Goal: Information Seeking & Learning: Learn about a topic

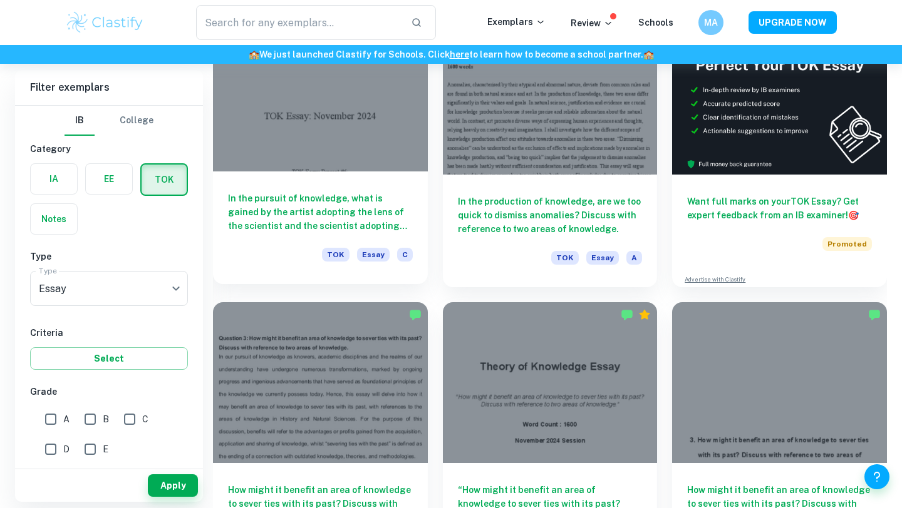
scroll to position [408, 0]
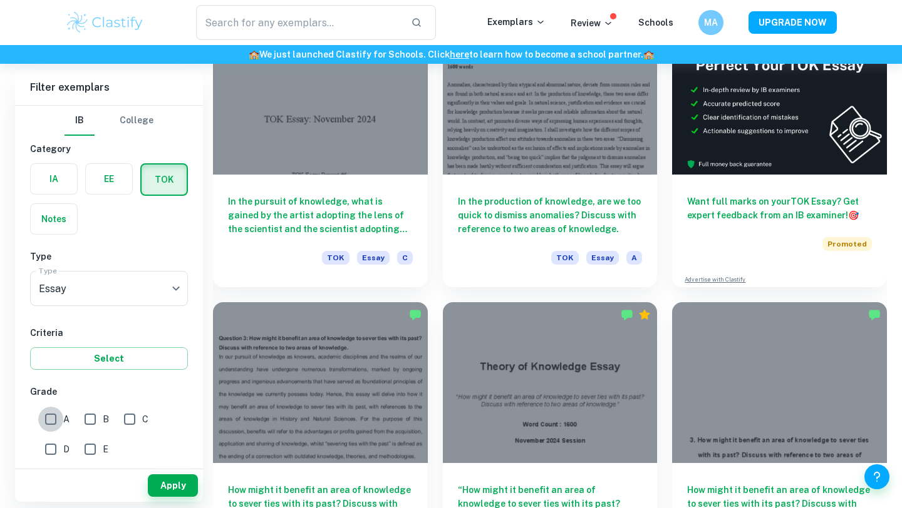
click at [47, 425] on input "A" at bounding box center [50, 419] width 25 height 25
checkbox input "true"
click at [192, 498] on div "Apply" at bounding box center [109, 486] width 188 height 33
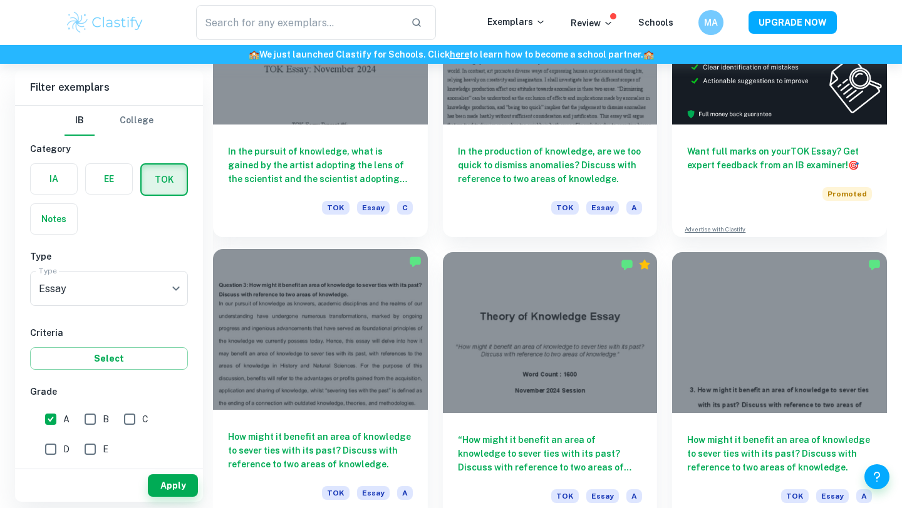
scroll to position [509, 0]
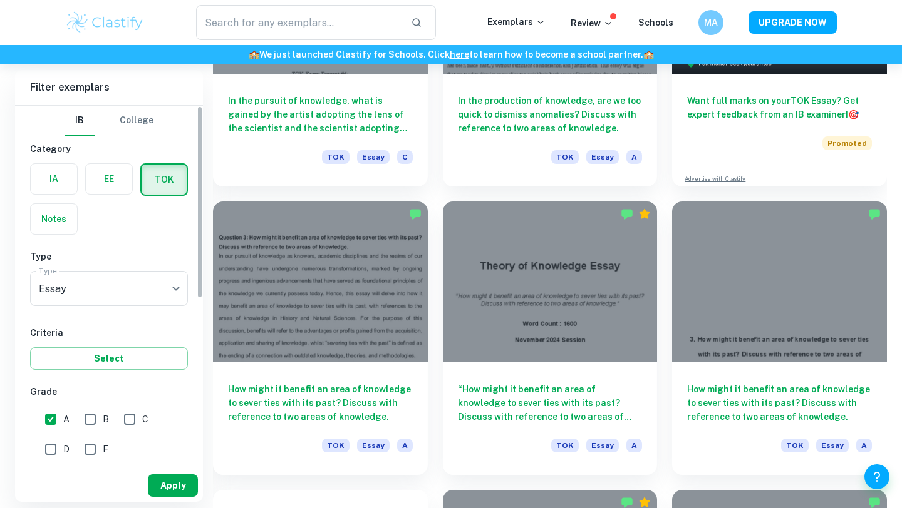
click at [163, 490] on button "Apply" at bounding box center [173, 486] width 50 height 23
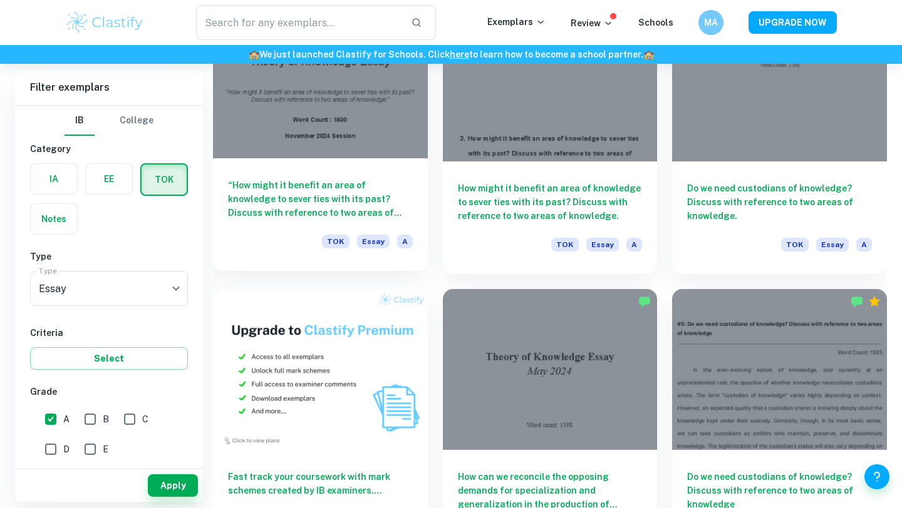
scroll to position [615, 0]
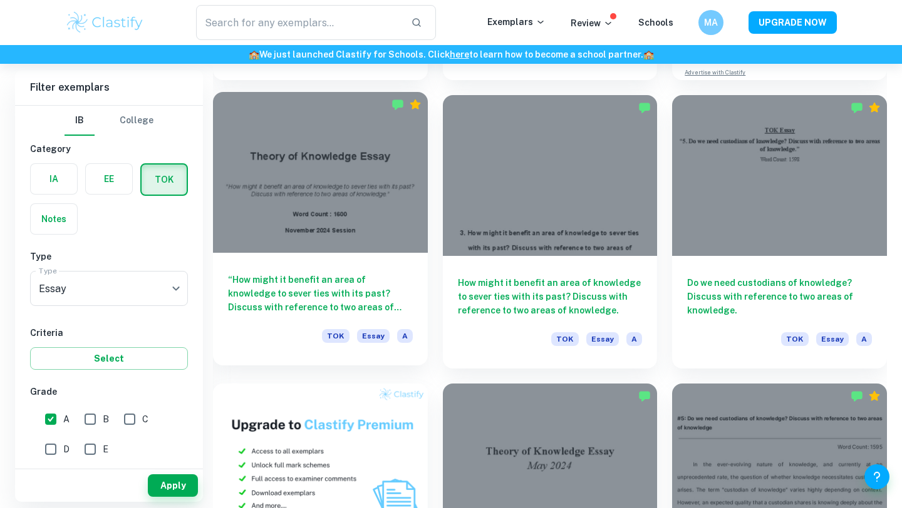
click at [368, 291] on h6 "“How might it benefit an area of knowledge to sever ties with its past? Discuss…" at bounding box center [320, 293] width 185 height 41
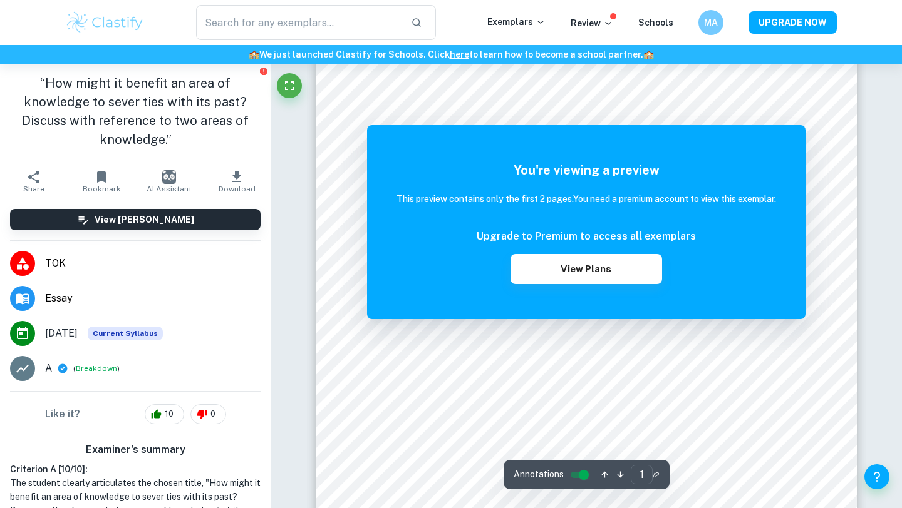
scroll to position [88, 0]
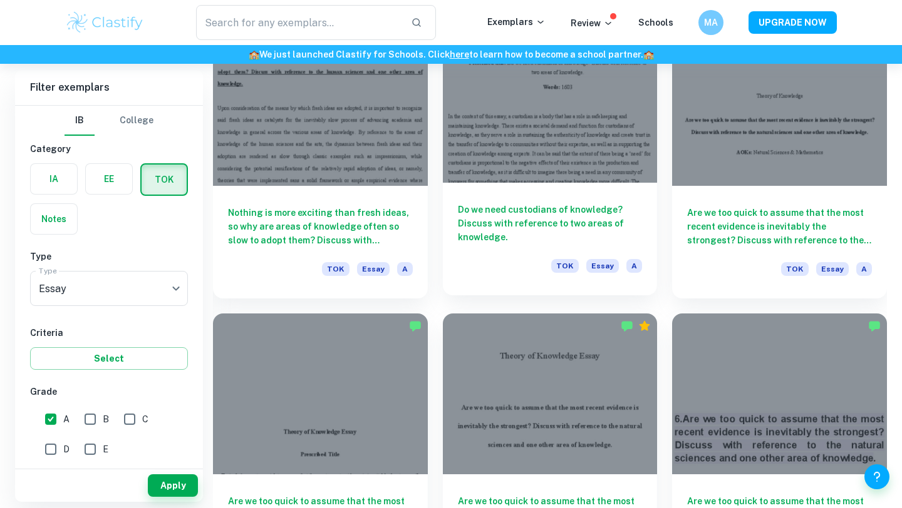
scroll to position [1247, 0]
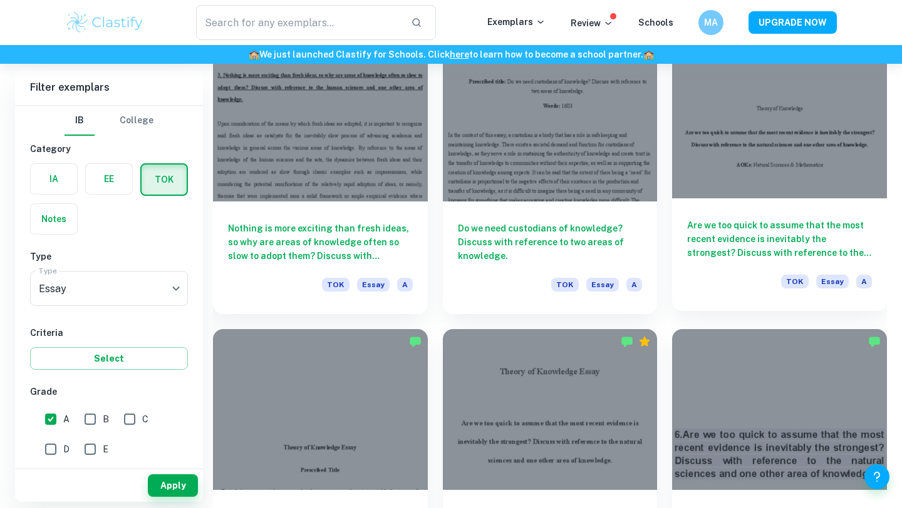
click at [816, 260] on div "Are we too quick to assume that the most recent evidence is inevitably the stro…" at bounding box center [779, 254] width 215 height 113
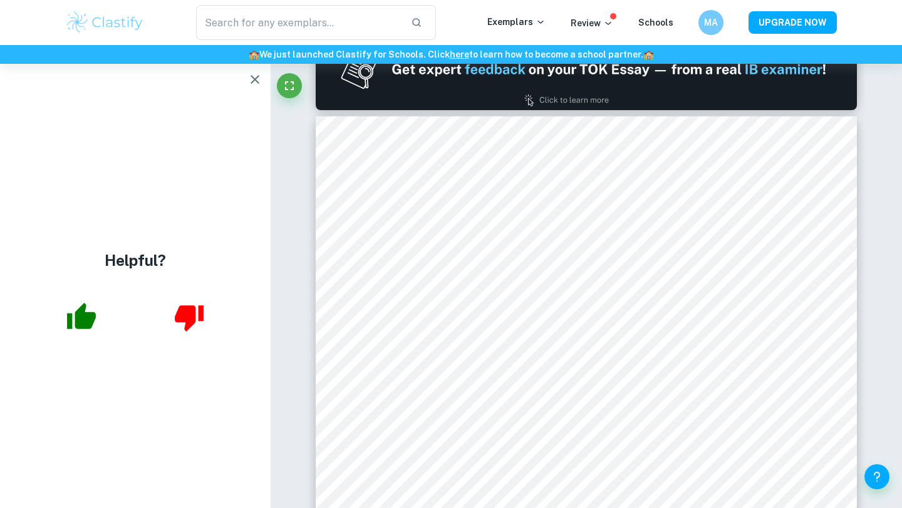
scroll to position [753, 0]
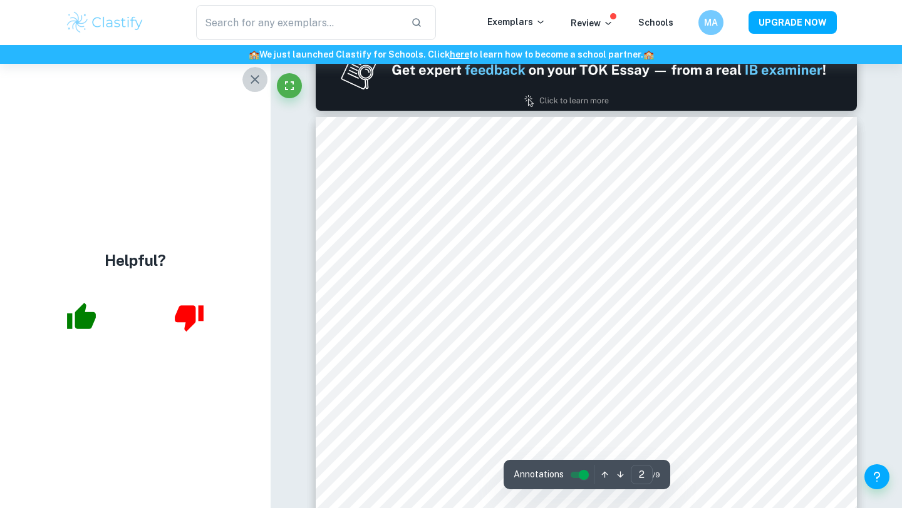
click at [264, 83] on button "button" at bounding box center [254, 79] width 25 height 25
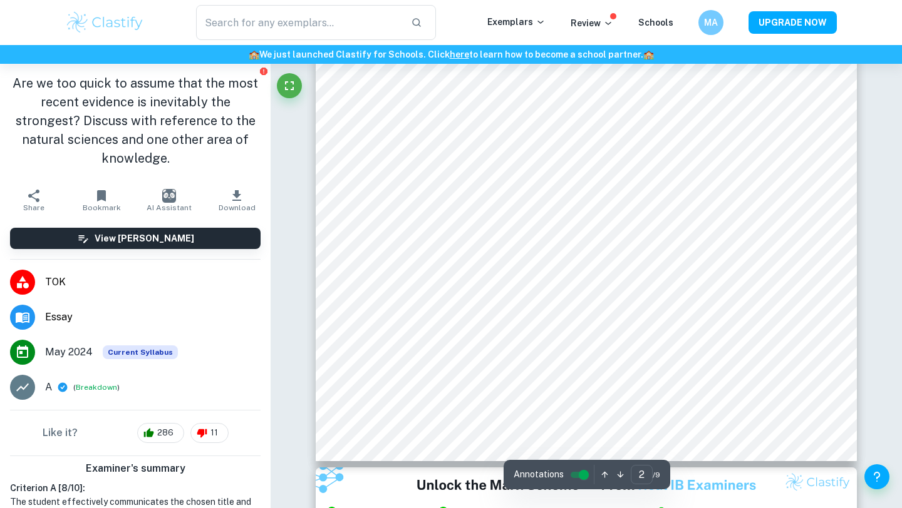
scroll to position [683, 0]
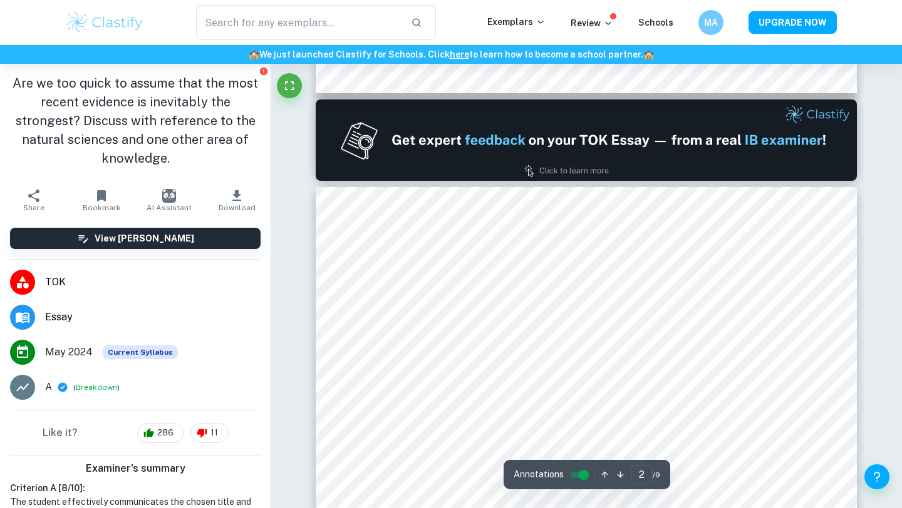
type input "1"
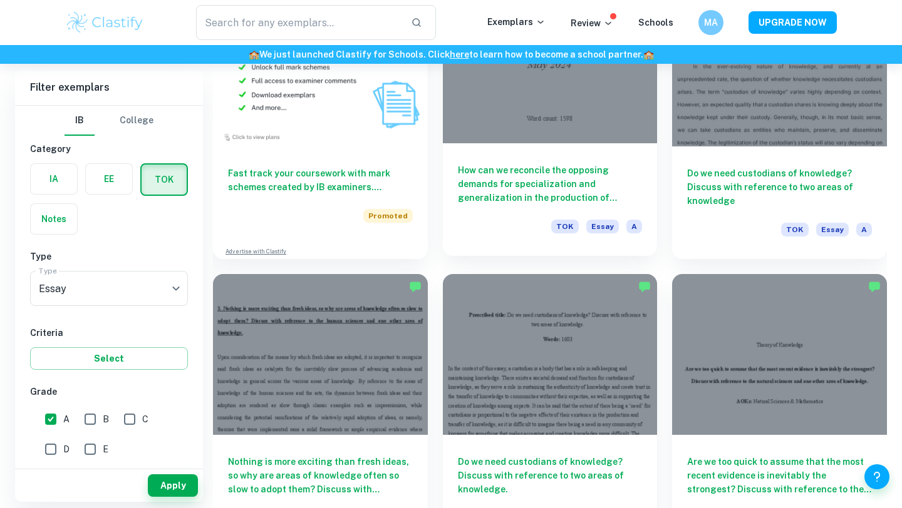
scroll to position [1019, 0]
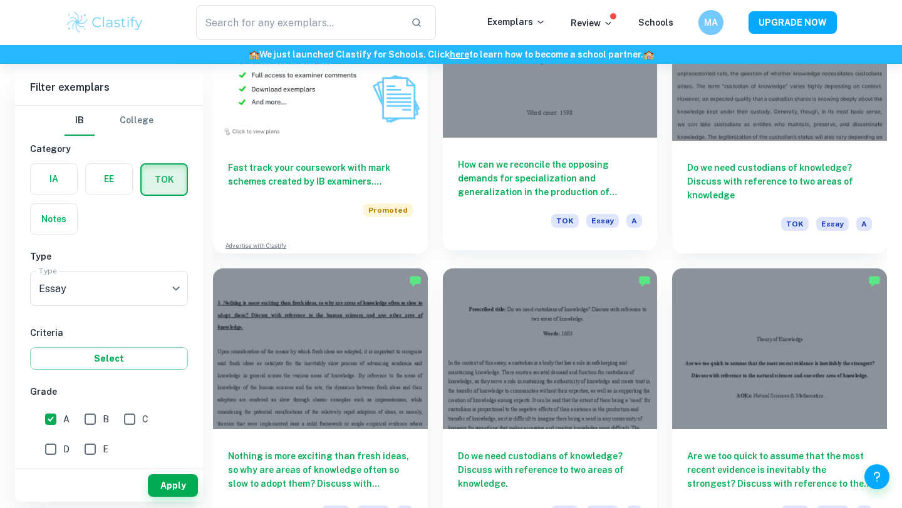
click at [527, 178] on h6 "How can we reconcile the opposing demands for specialization and generalization…" at bounding box center [550, 178] width 185 height 41
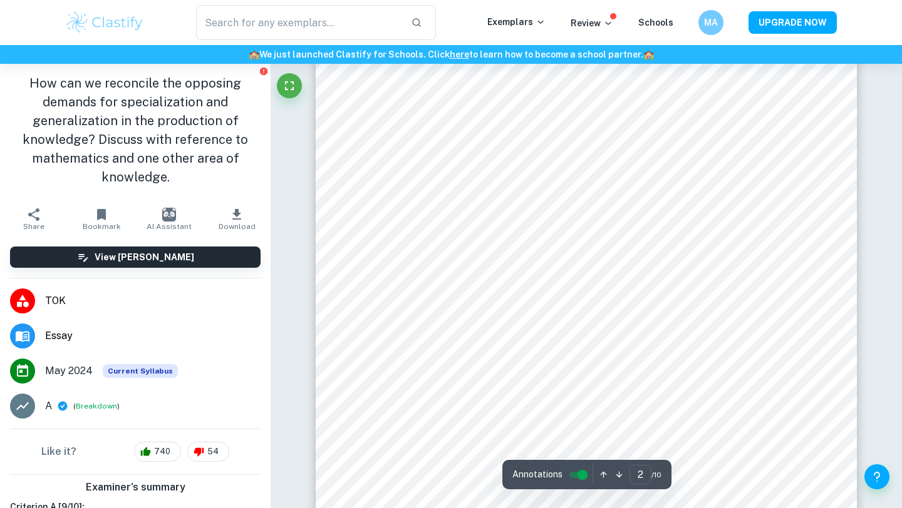
scroll to position [1146, 0]
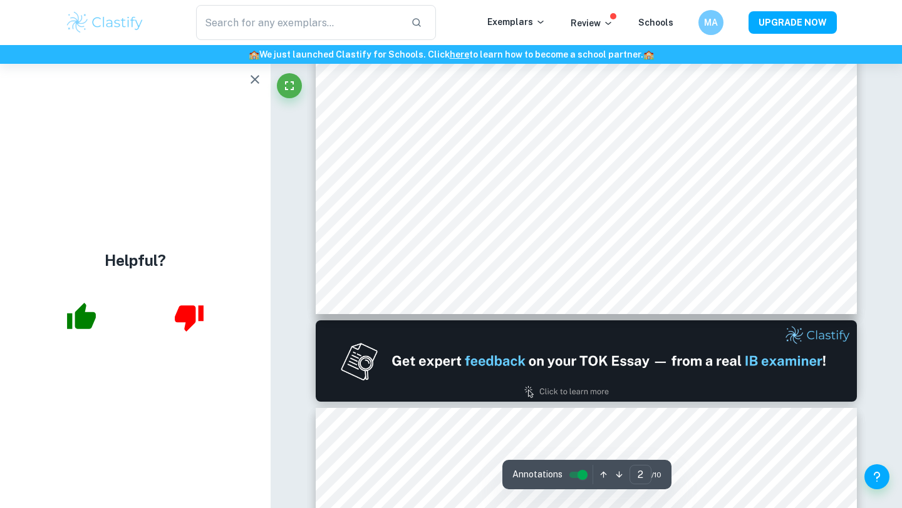
type input "1"
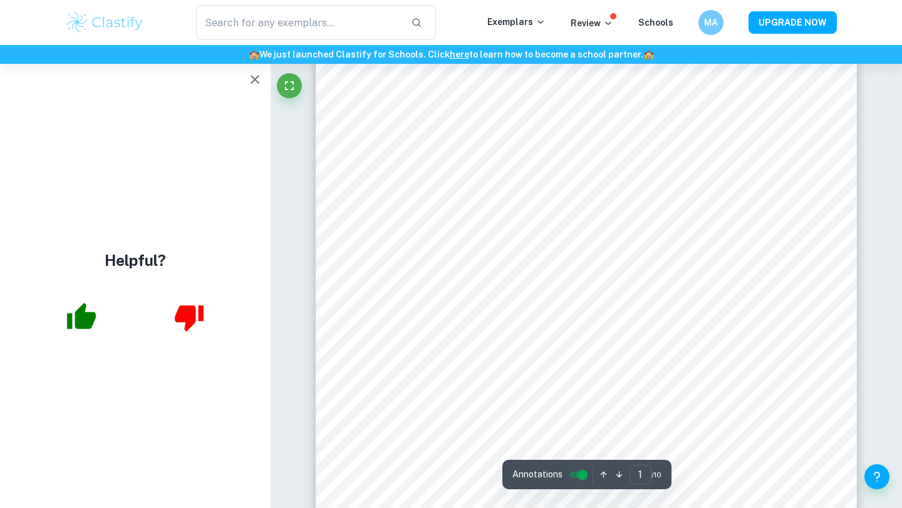
scroll to position [0, 0]
click at [247, 78] on icon "button" at bounding box center [254, 79] width 15 height 15
